Goal: Task Accomplishment & Management: Manage account settings

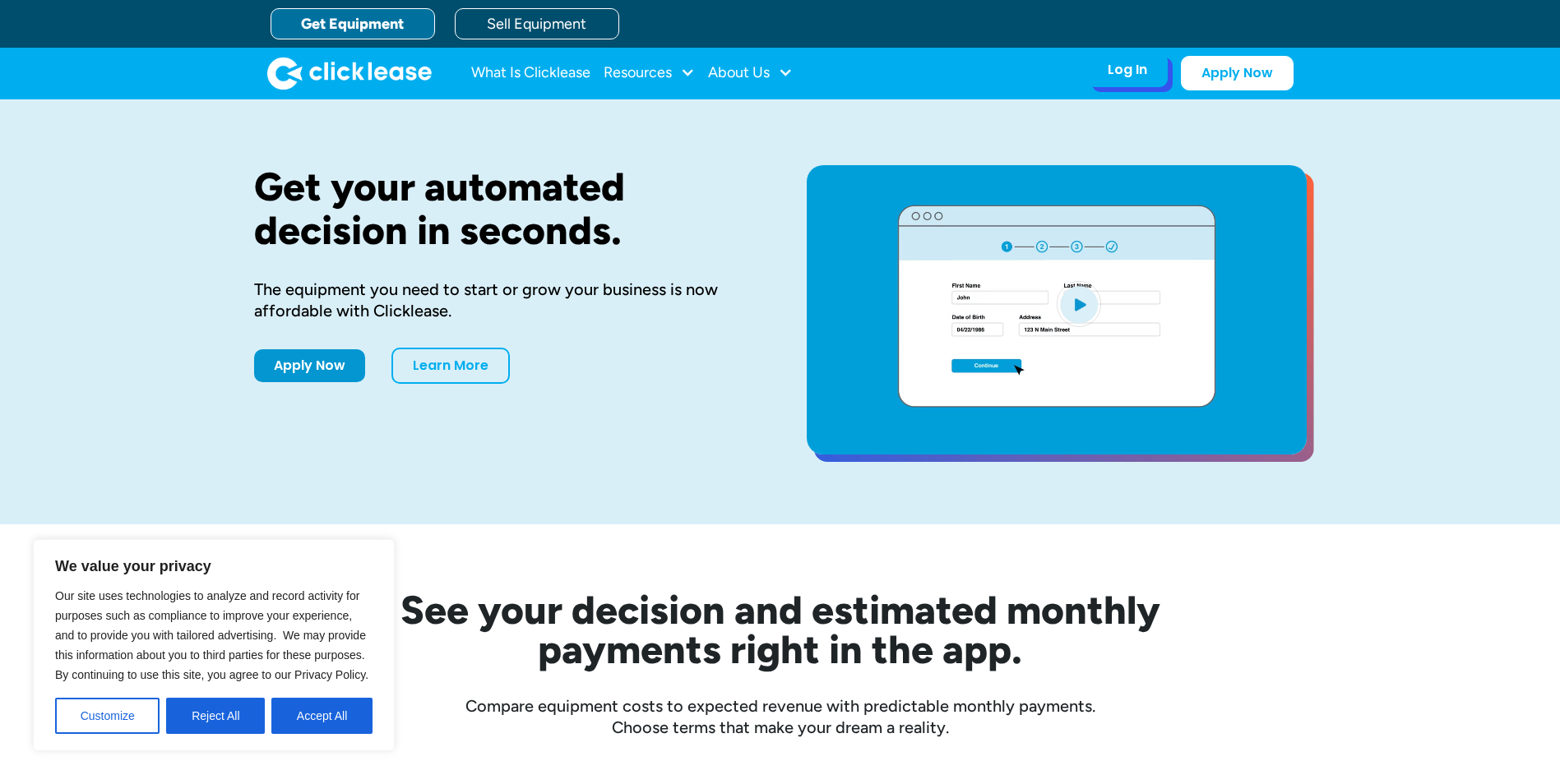
click at [1123, 77] on div "Log In" at bounding box center [1127, 70] width 39 height 16
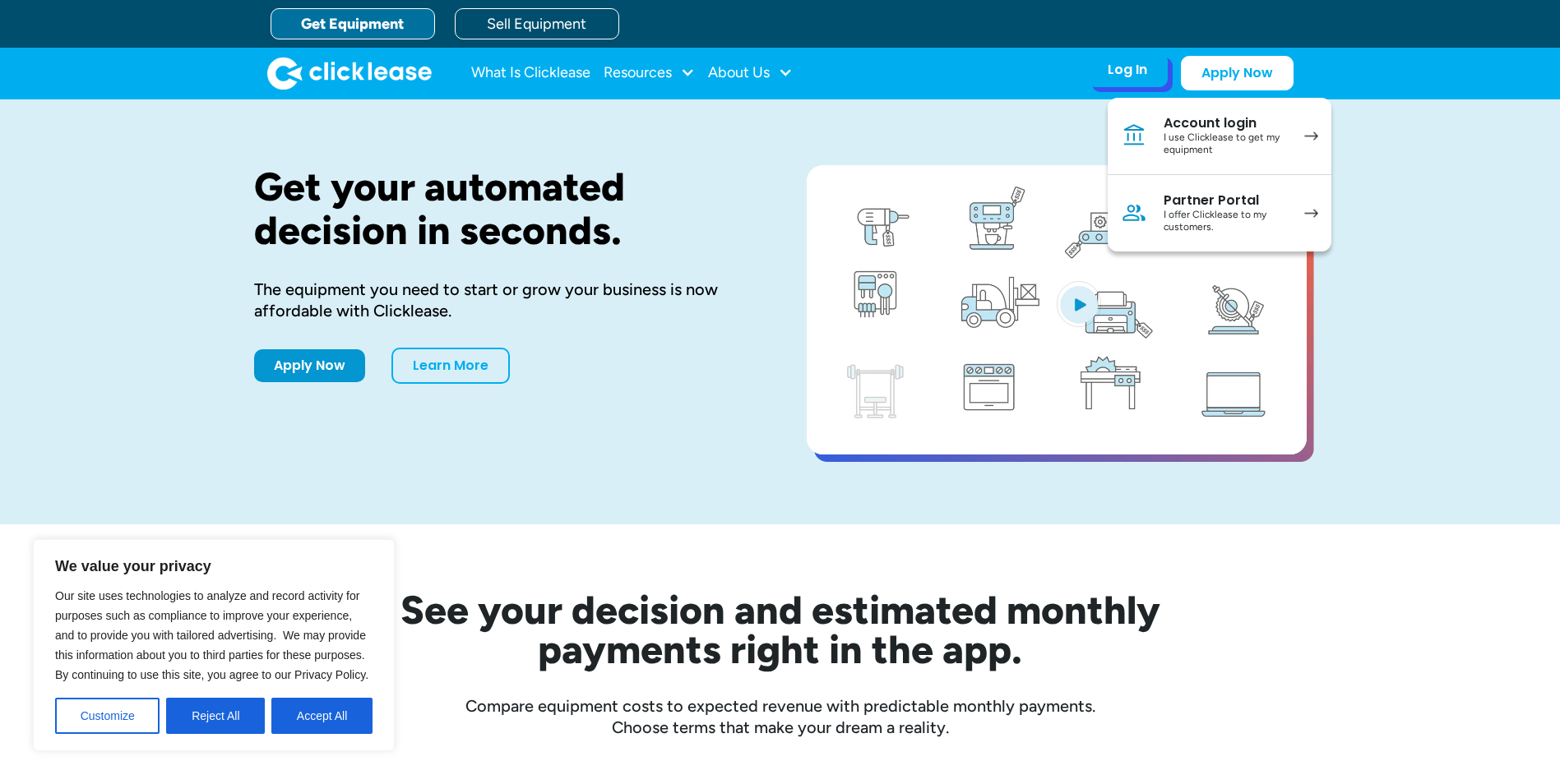
click at [1181, 127] on div "Account login" at bounding box center [1226, 123] width 124 height 16
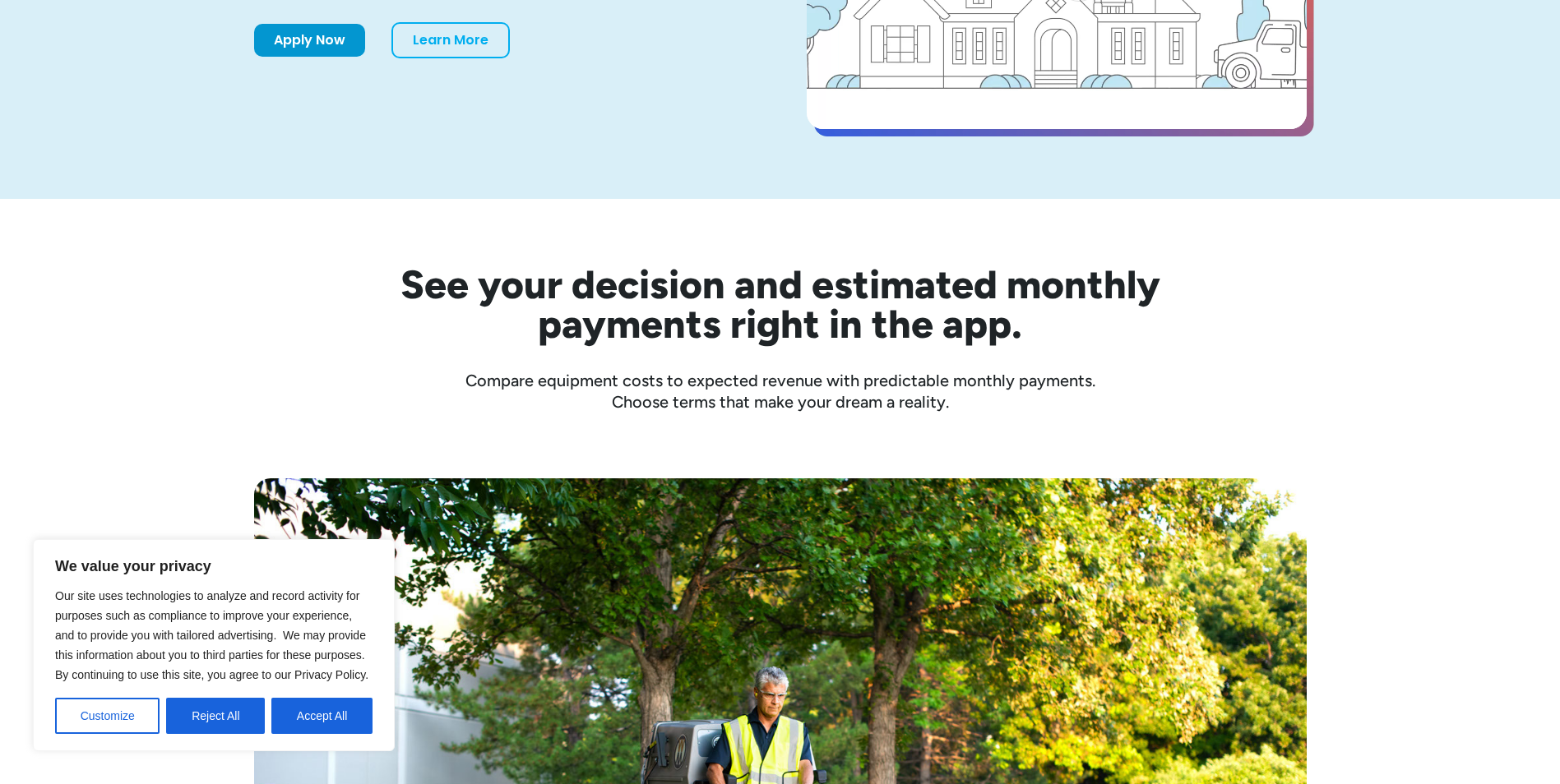
scroll to position [329, 0]
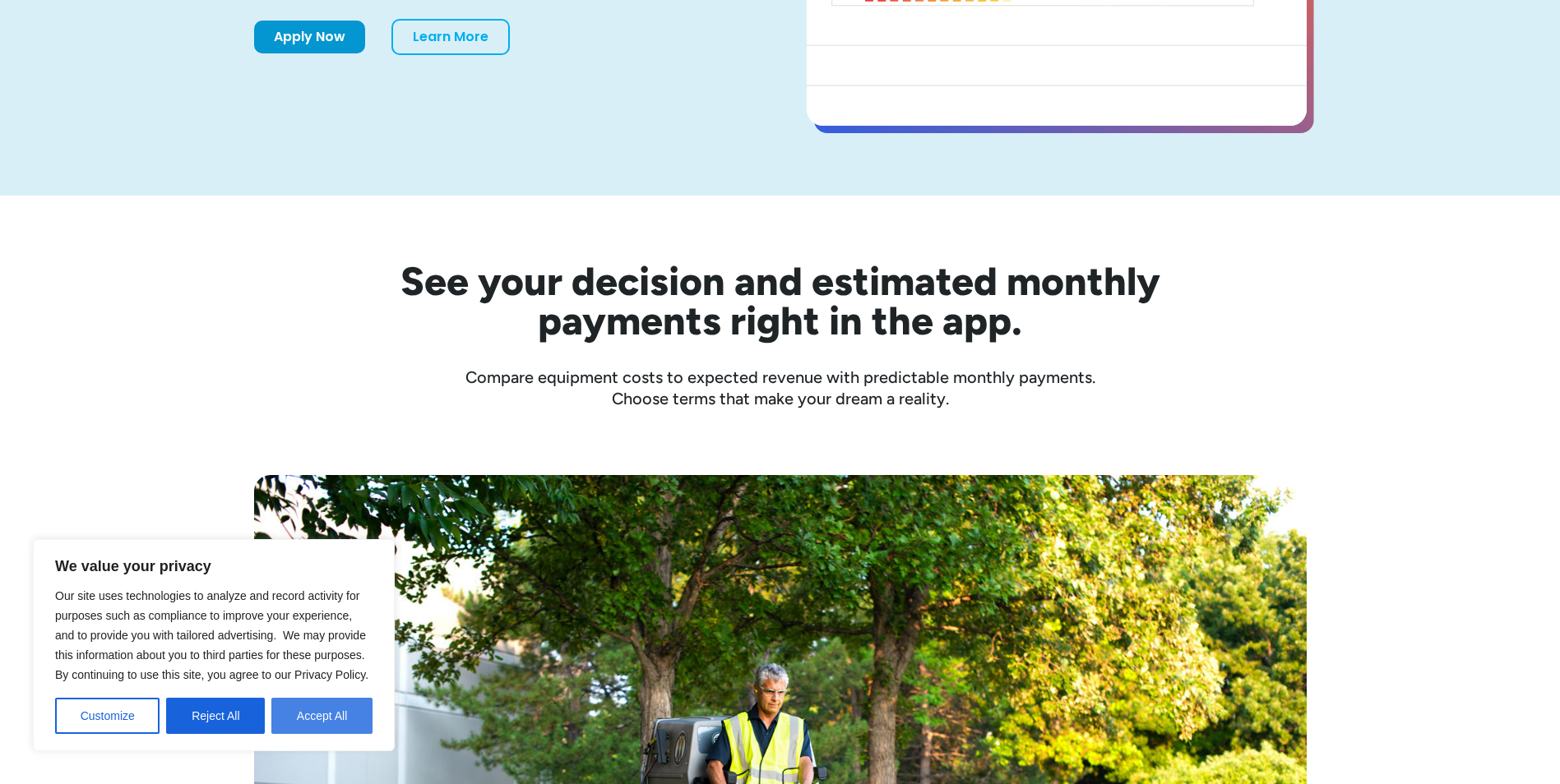
click at [301, 712] on button "Accept All" at bounding box center [321, 717] width 101 height 36
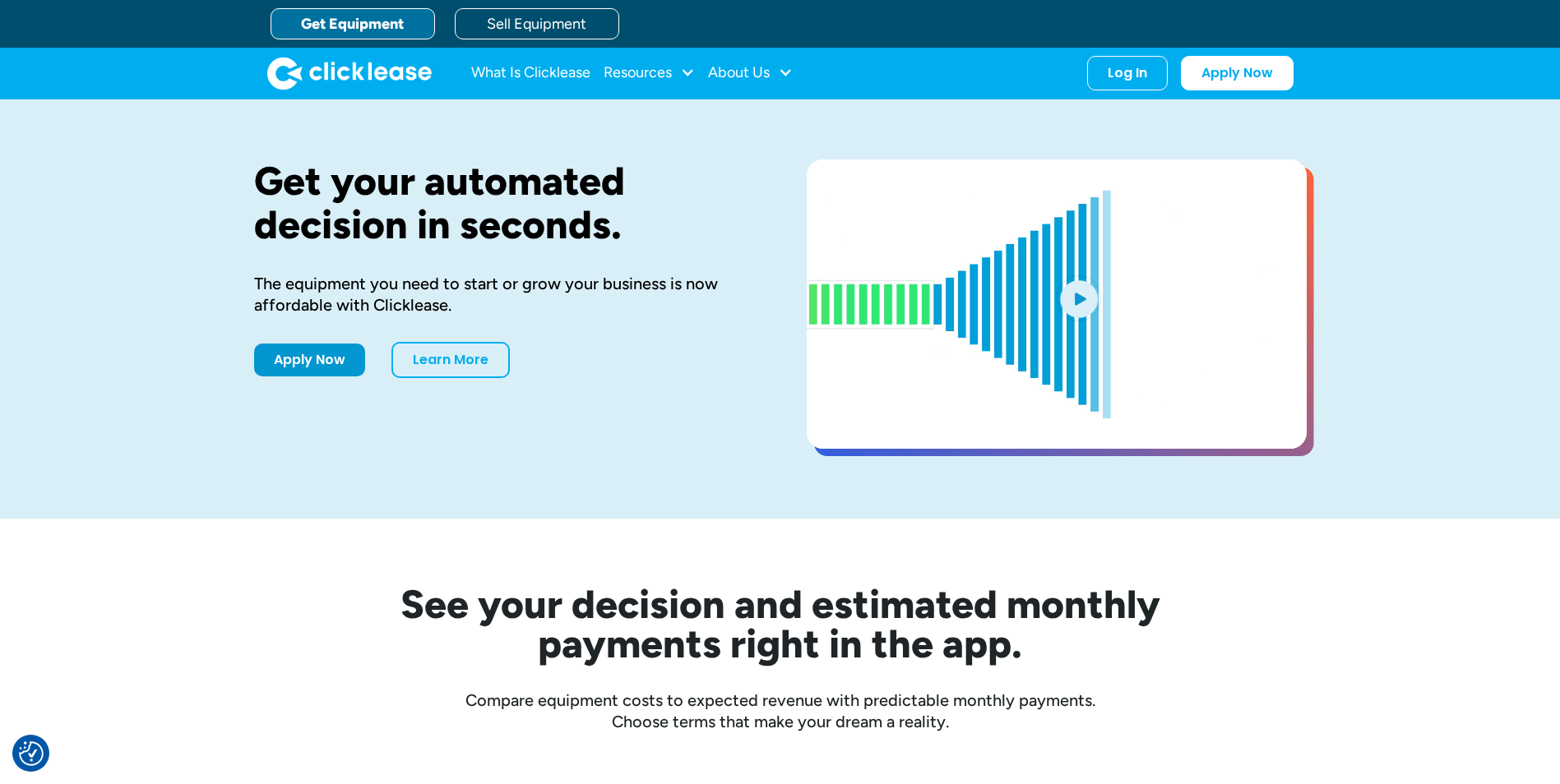
scroll to position [0, 0]
